Goal: Information Seeking & Learning: Learn about a topic

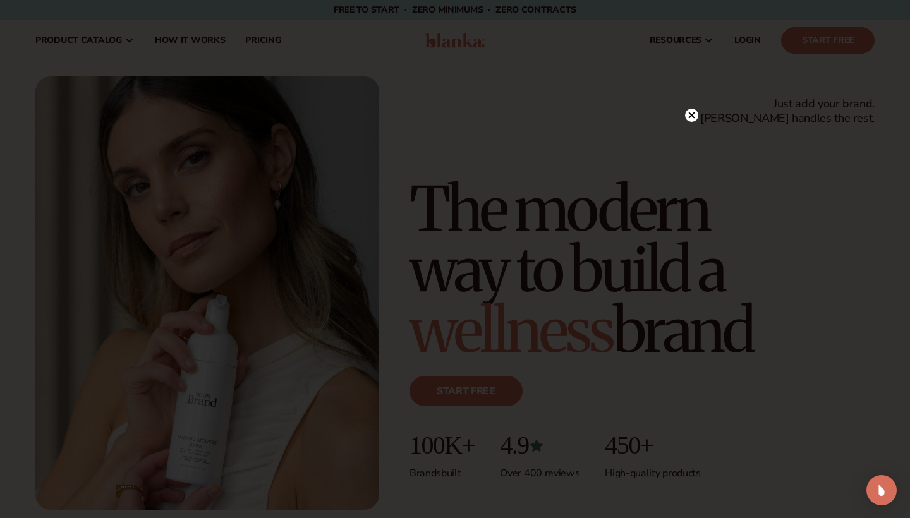
scroll to position [9, 0]
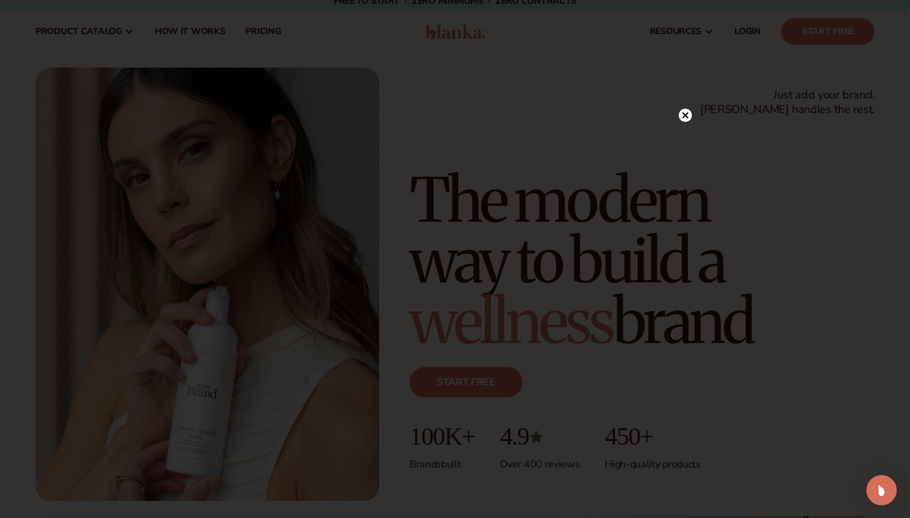
click at [686, 114] on icon at bounding box center [685, 115] width 6 height 6
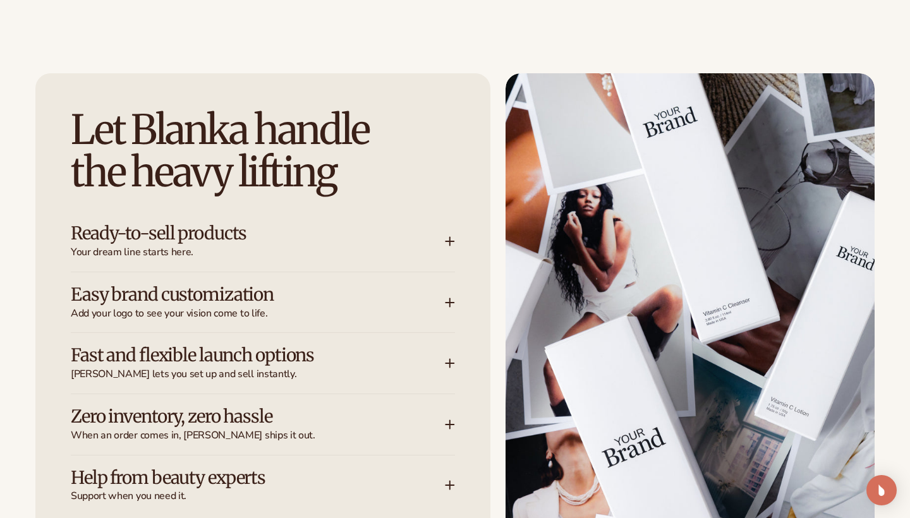
scroll to position [1538, 0]
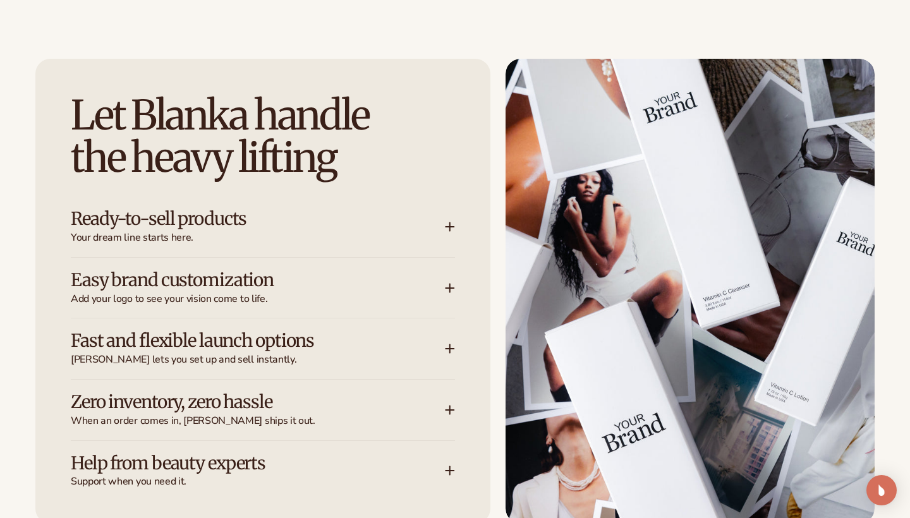
click at [450, 222] on icon at bounding box center [450, 226] width 0 height 8
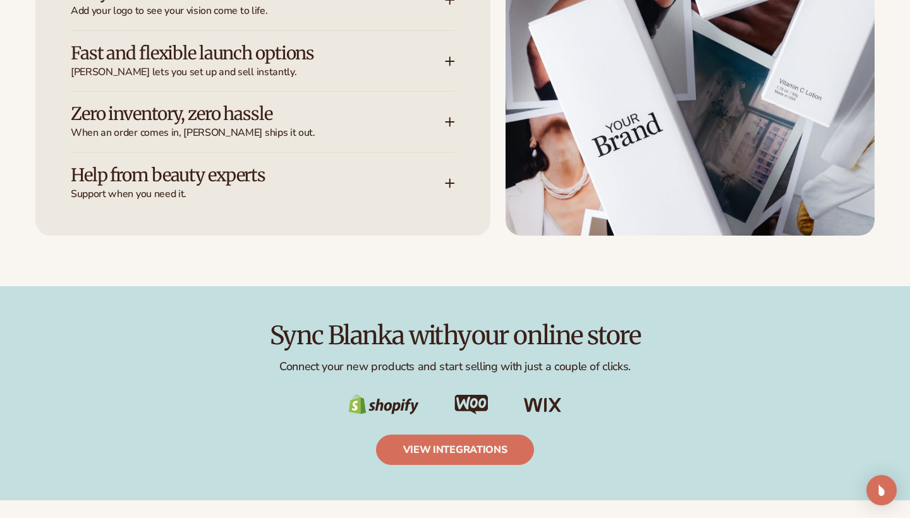
scroll to position [1886, 0]
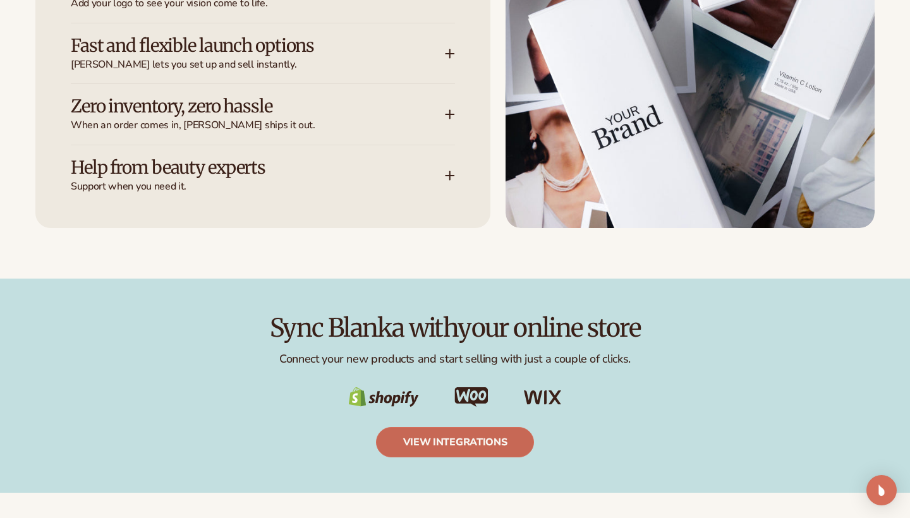
click at [485, 437] on link "view integrations" at bounding box center [455, 442] width 159 height 30
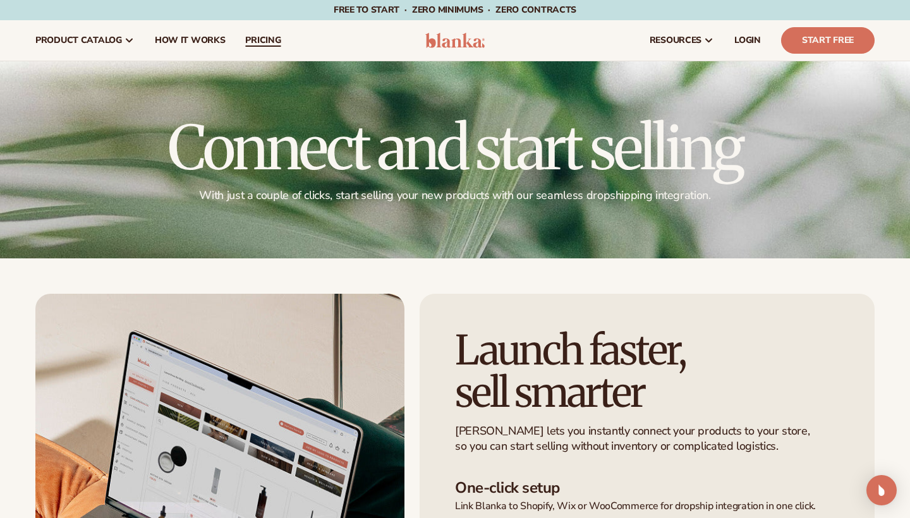
click at [263, 37] on span "pricing" at bounding box center [262, 40] width 35 height 10
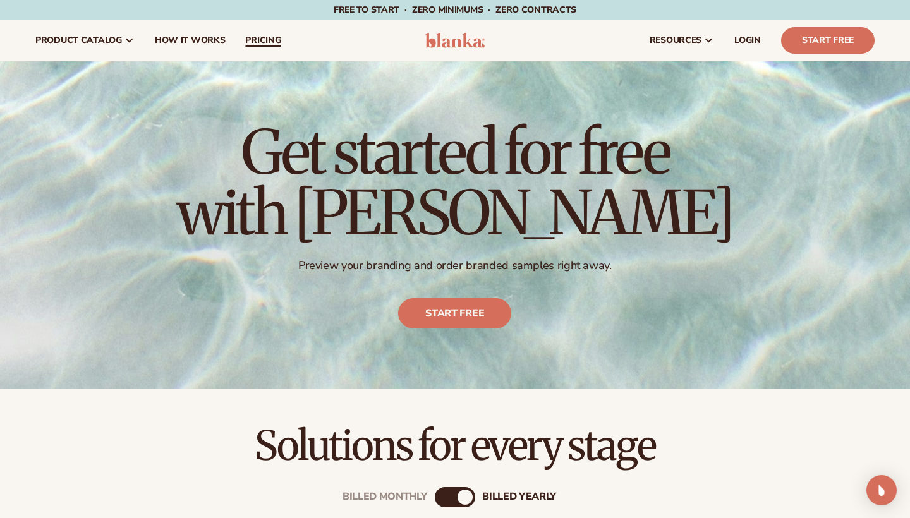
click at [262, 38] on span "pricing" at bounding box center [262, 40] width 35 height 10
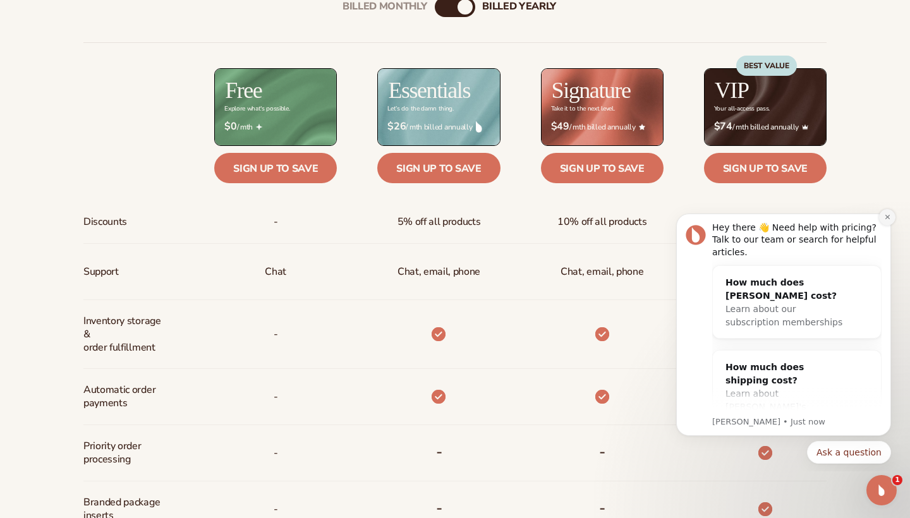
click at [886, 217] on icon "Dismiss notification" at bounding box center [887, 217] width 7 height 7
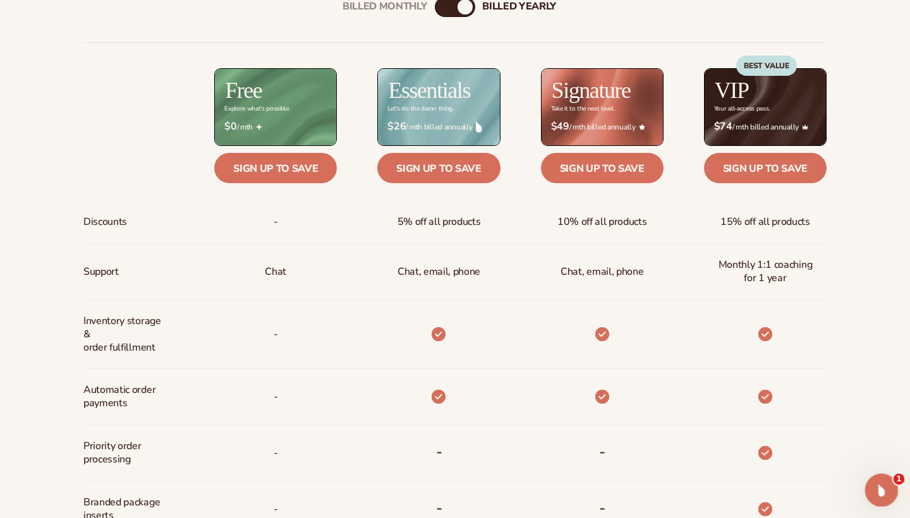
click at [881, 490] on icon "Open Intercom Messenger" at bounding box center [879, 488] width 9 height 10
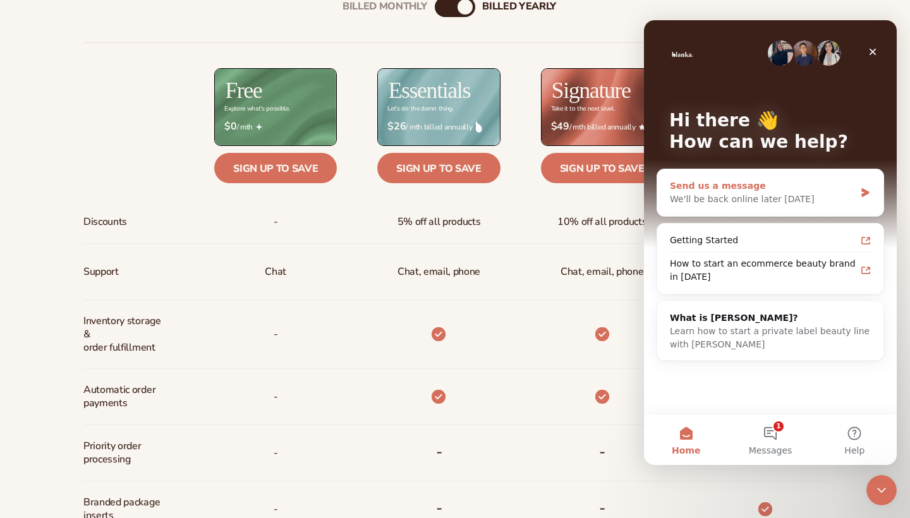
click at [770, 198] on div "We'll be back online later [DATE]" at bounding box center [762, 199] width 185 height 13
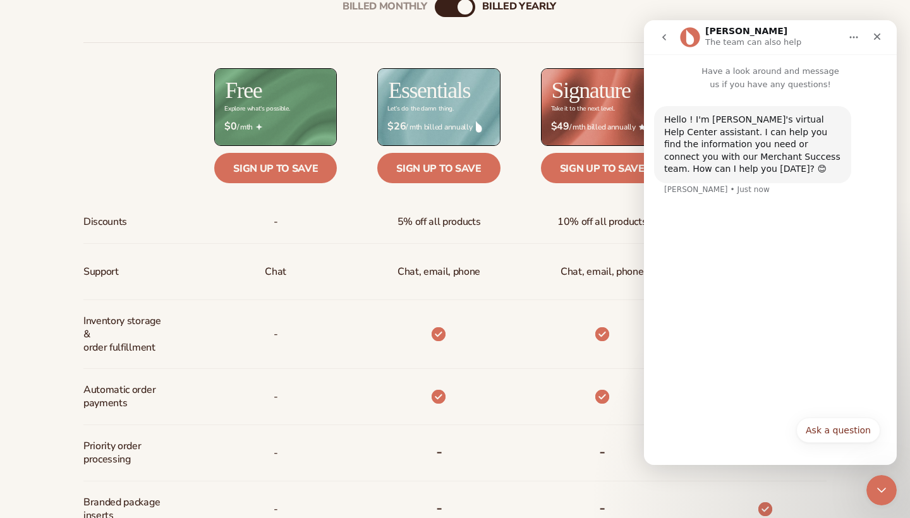
click at [663, 33] on icon "go back" at bounding box center [664, 37] width 10 height 10
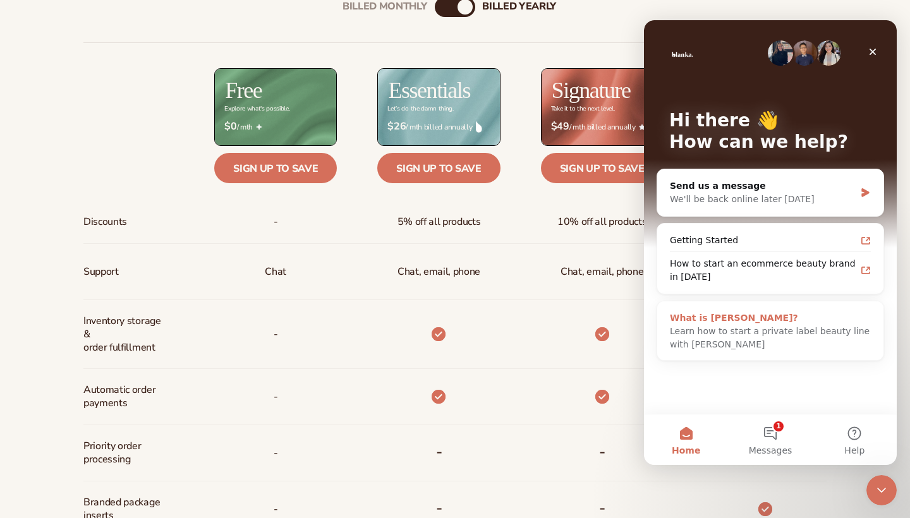
click at [749, 323] on div "What is [PERSON_NAME]?" at bounding box center [770, 317] width 201 height 13
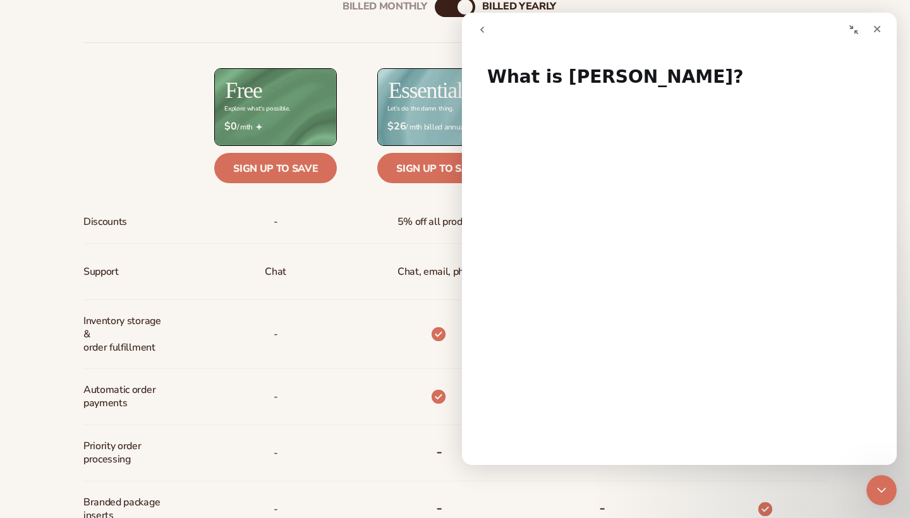
click at [374, 328] on div at bounding box center [418, 334] width 163 height 69
click at [874, 28] on icon "Close" at bounding box center [877, 29] width 10 height 10
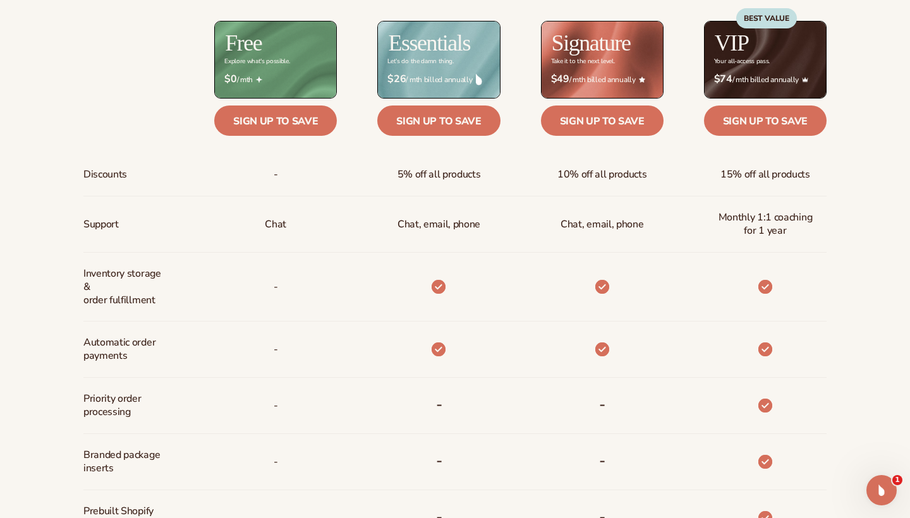
scroll to position [538, 0]
click at [298, 66] on div "$ $0 / mth" at bounding box center [275, 79] width 123 height 32
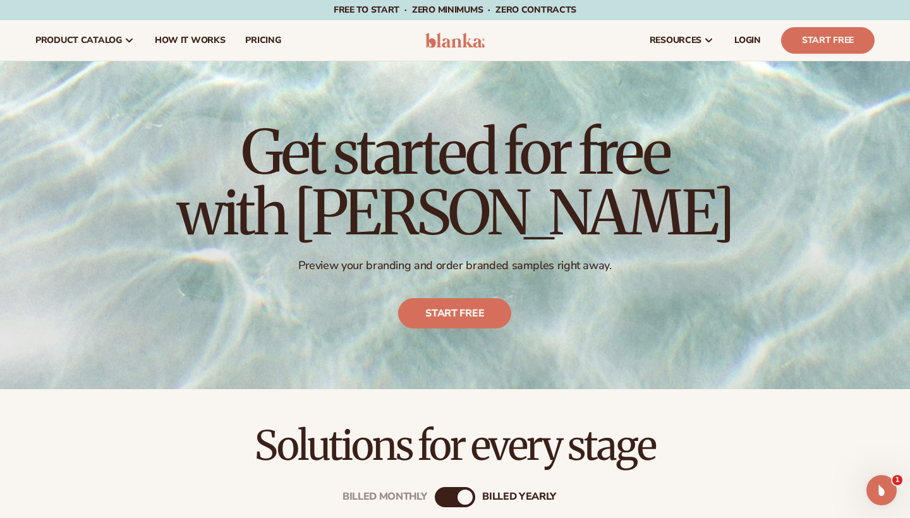
scroll to position [0, 0]
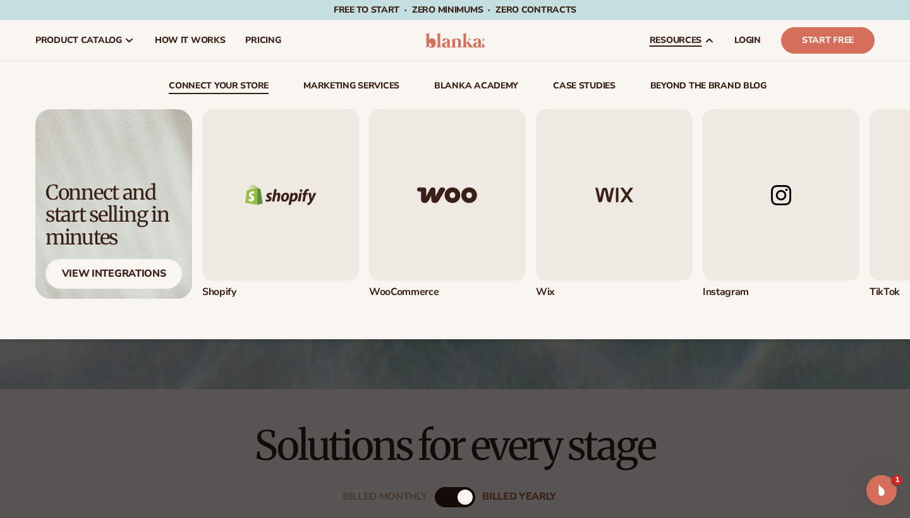
click at [447, 228] on img "2 / 5" at bounding box center [447, 194] width 157 height 171
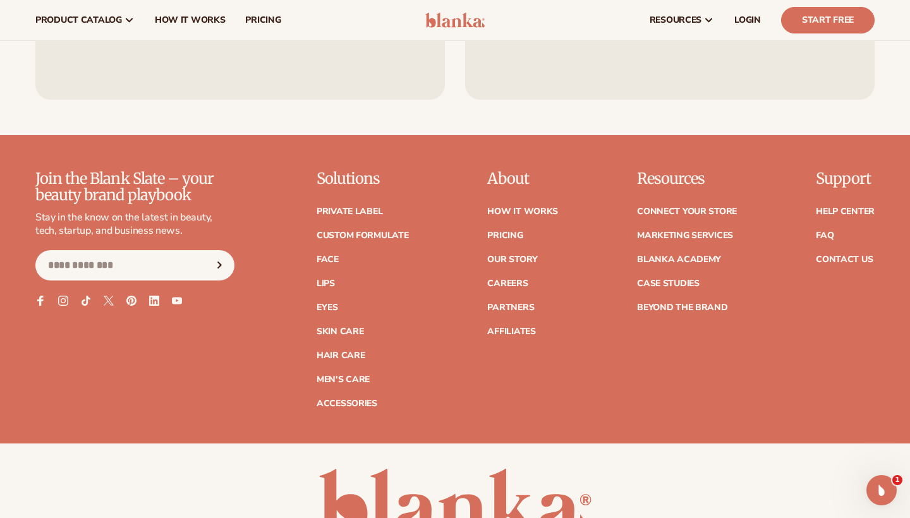
scroll to position [1716, 0]
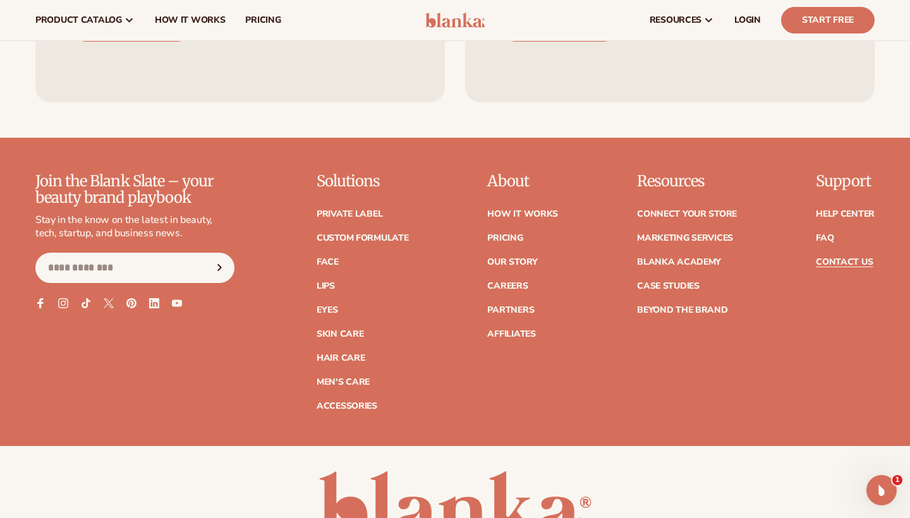
click at [841, 258] on link "Contact Us" at bounding box center [844, 262] width 57 height 9
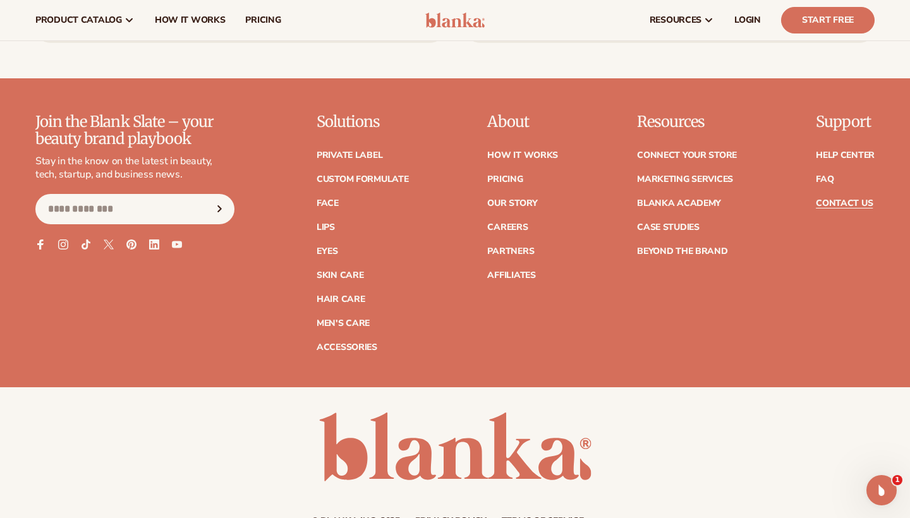
scroll to position [1070, 0]
click at [839, 155] on link "Help Center" at bounding box center [845, 156] width 59 height 9
